Goal: Check status: Check status

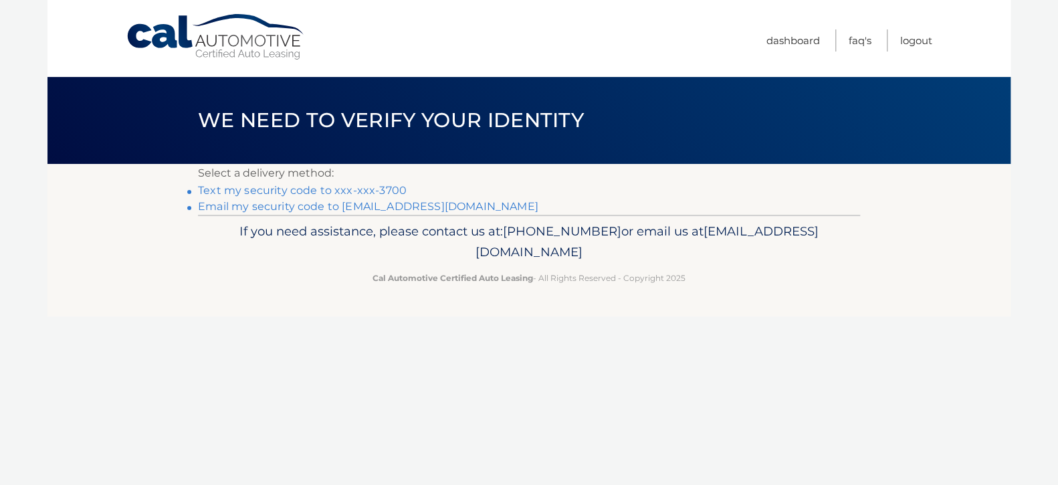
click at [237, 192] on link "Text my security code to xxx-xxx-3700" at bounding box center [302, 190] width 209 height 13
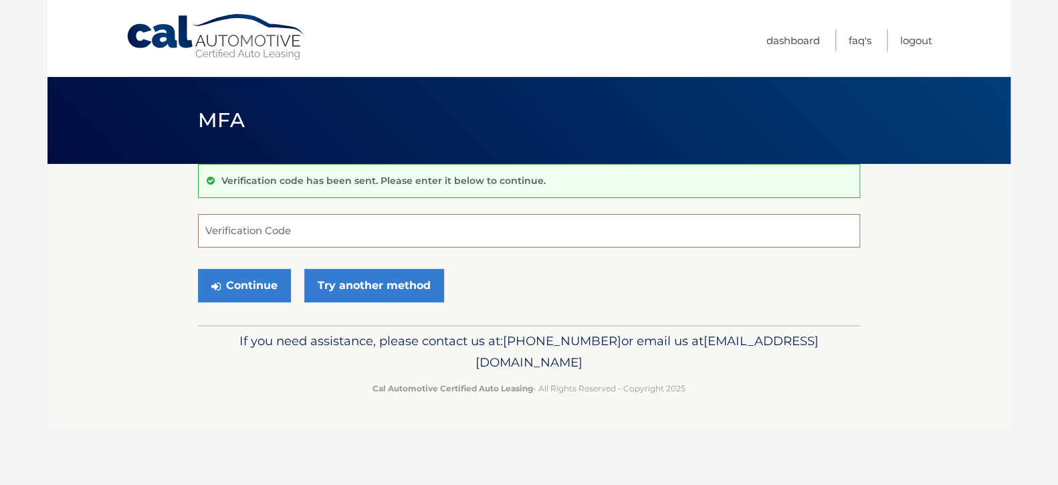
click at [292, 236] on input "Verification Code" at bounding box center [529, 230] width 662 height 33
type input "975274"
click at [271, 290] on button "Continue" at bounding box center [244, 285] width 93 height 33
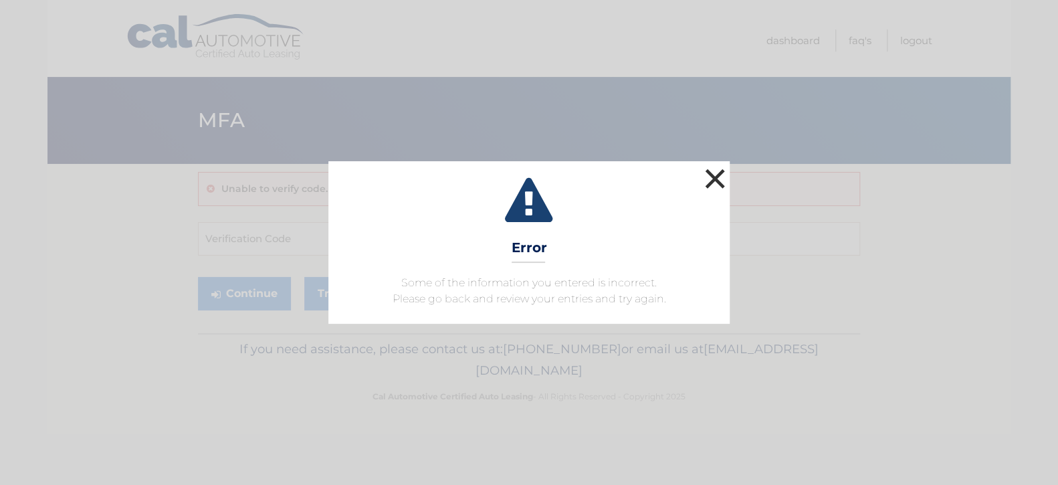
click at [719, 170] on button "×" at bounding box center [715, 178] width 27 height 27
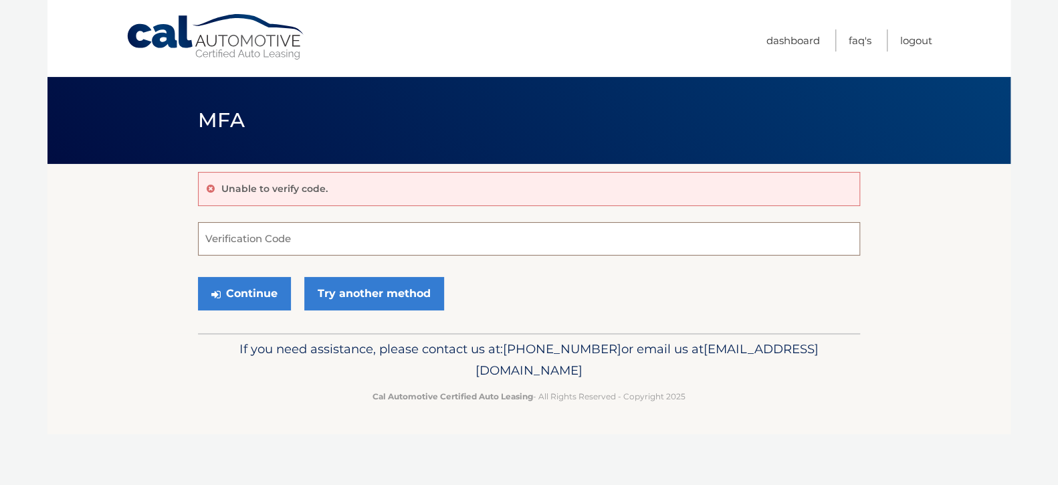
click at [316, 235] on input "Verification Code" at bounding box center [529, 238] width 662 height 33
type input "075274"
click at [229, 298] on button "Continue" at bounding box center [244, 293] width 93 height 33
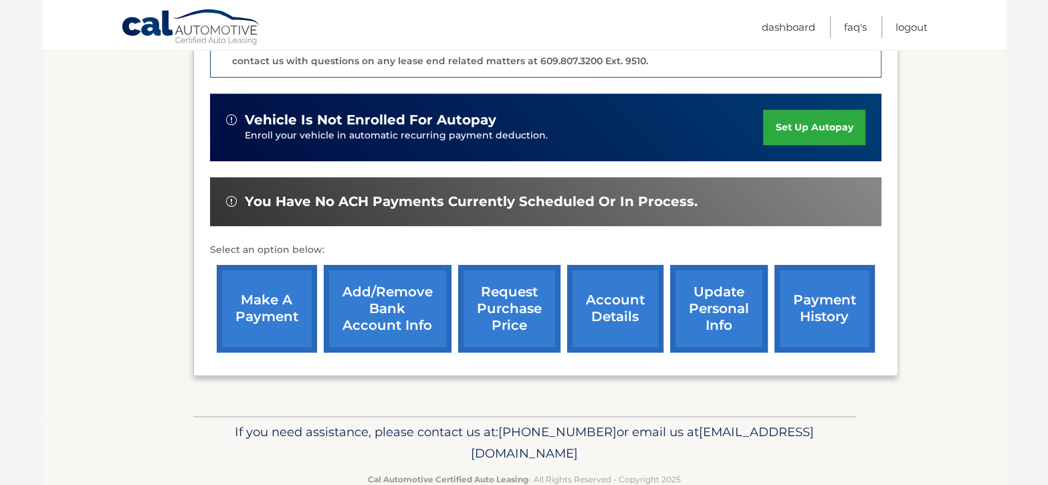
scroll to position [401, 0]
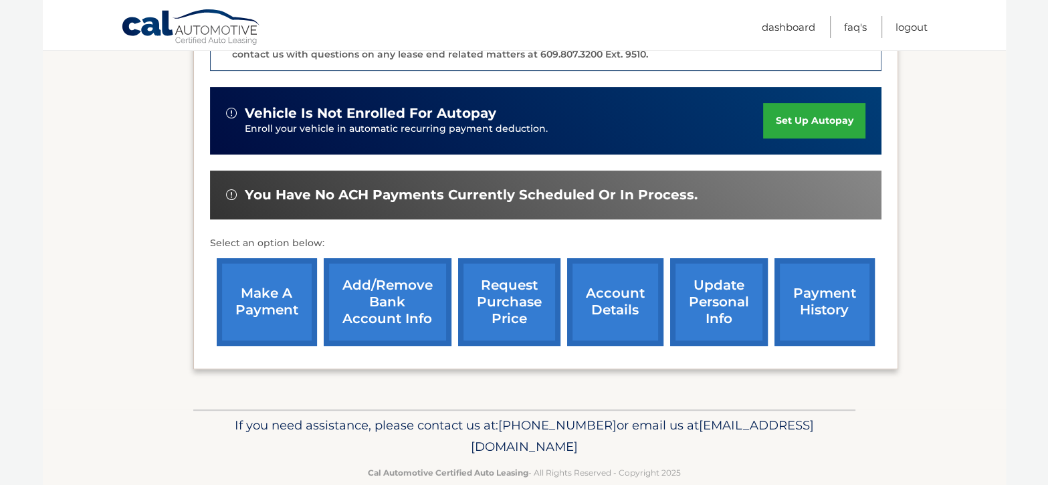
click at [504, 277] on link "request purchase price" at bounding box center [509, 302] width 102 height 88
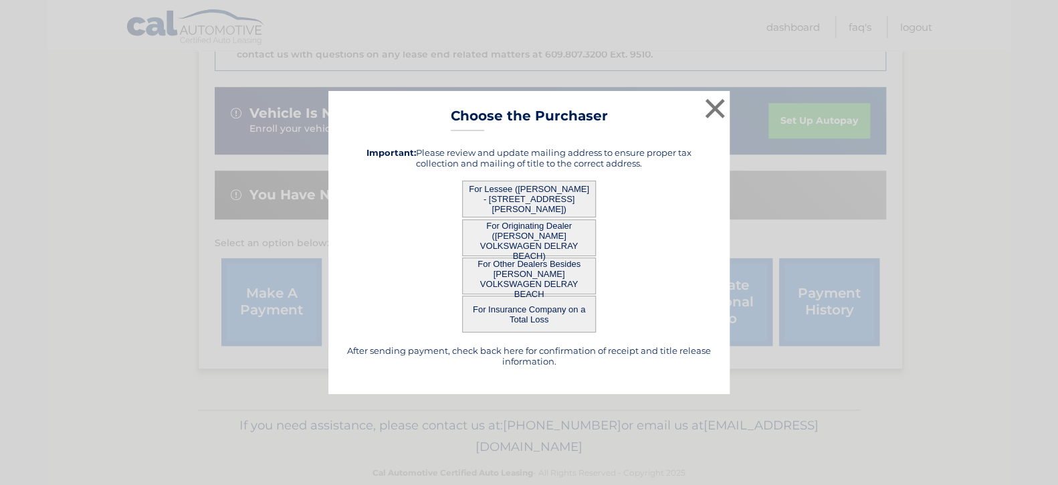
click at [516, 195] on button "For Lessee ([PERSON_NAME] - [STREET_ADDRESS][PERSON_NAME])" at bounding box center [529, 199] width 134 height 37
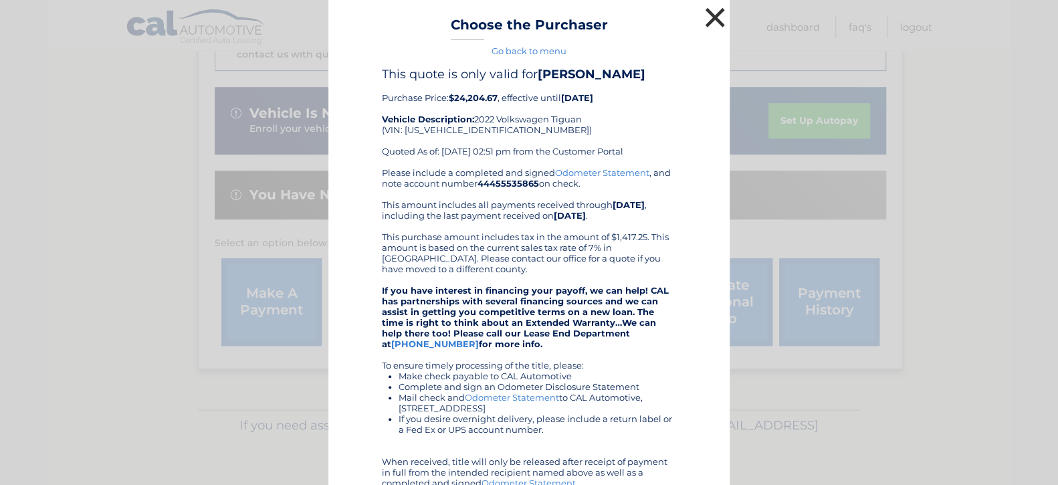
drag, startPoint x: 391, startPoint y: 205, endPoint x: 707, endPoint y: 15, distance: 368.8
click at [707, 15] on button "×" at bounding box center [715, 17] width 27 height 27
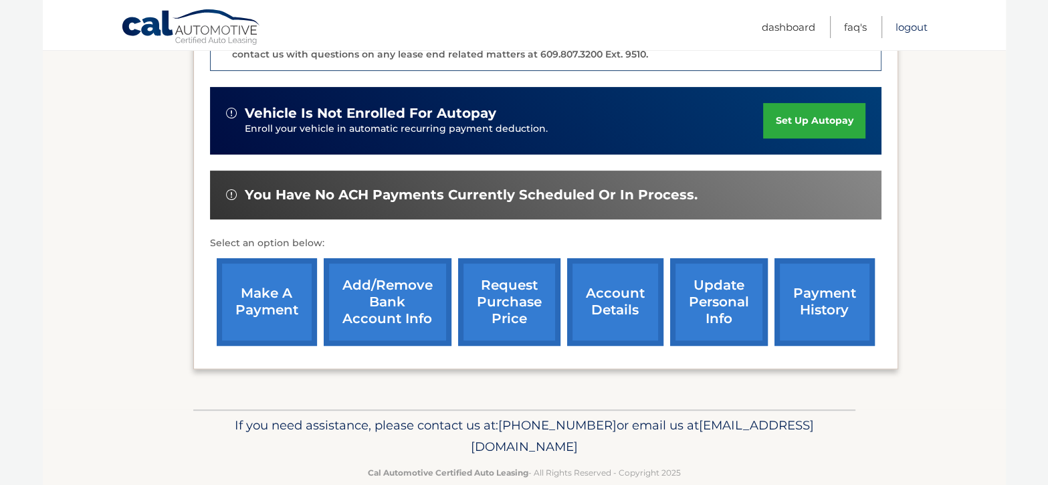
click at [899, 23] on link "Logout" at bounding box center [912, 27] width 32 height 22
